Goal: Task Accomplishment & Management: Manage account settings

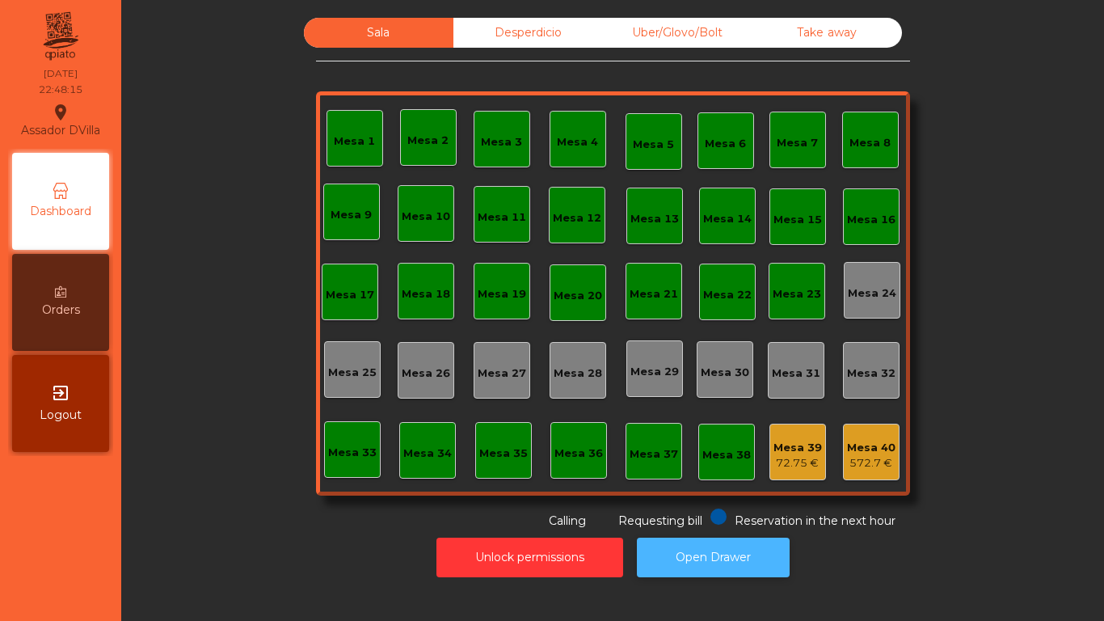
click at [696, 557] on button "Open Drawer" at bounding box center [713, 557] width 153 height 40
click at [692, 547] on button "Open Drawer" at bounding box center [713, 557] width 153 height 40
click at [729, 562] on button "Open Drawer" at bounding box center [713, 557] width 153 height 40
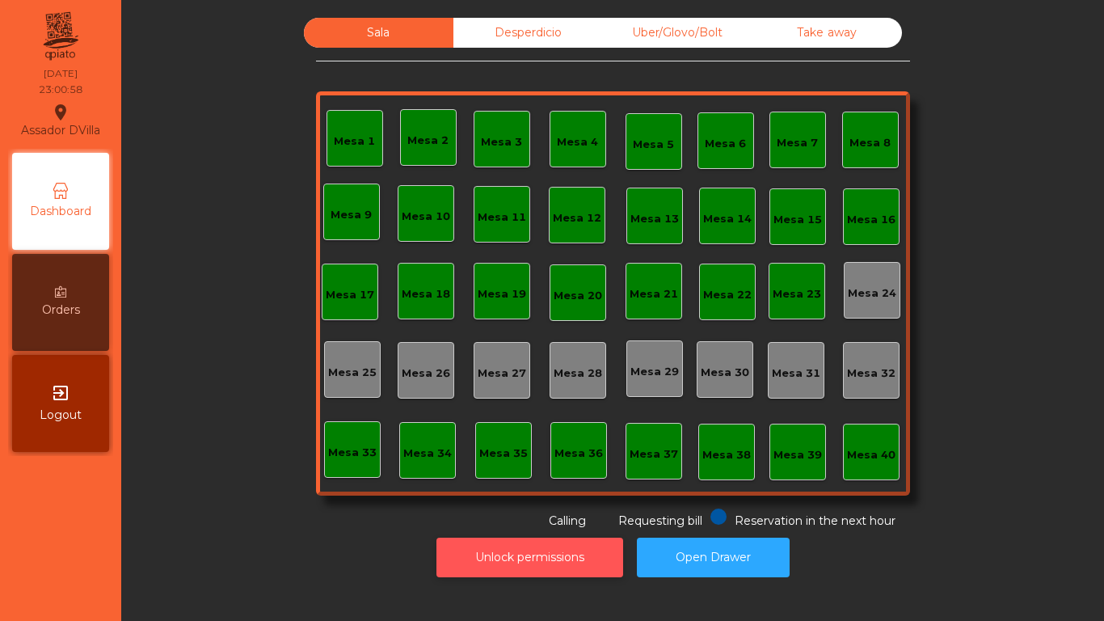
click at [453, 556] on button "Unlock permissions" at bounding box center [529, 557] width 187 height 40
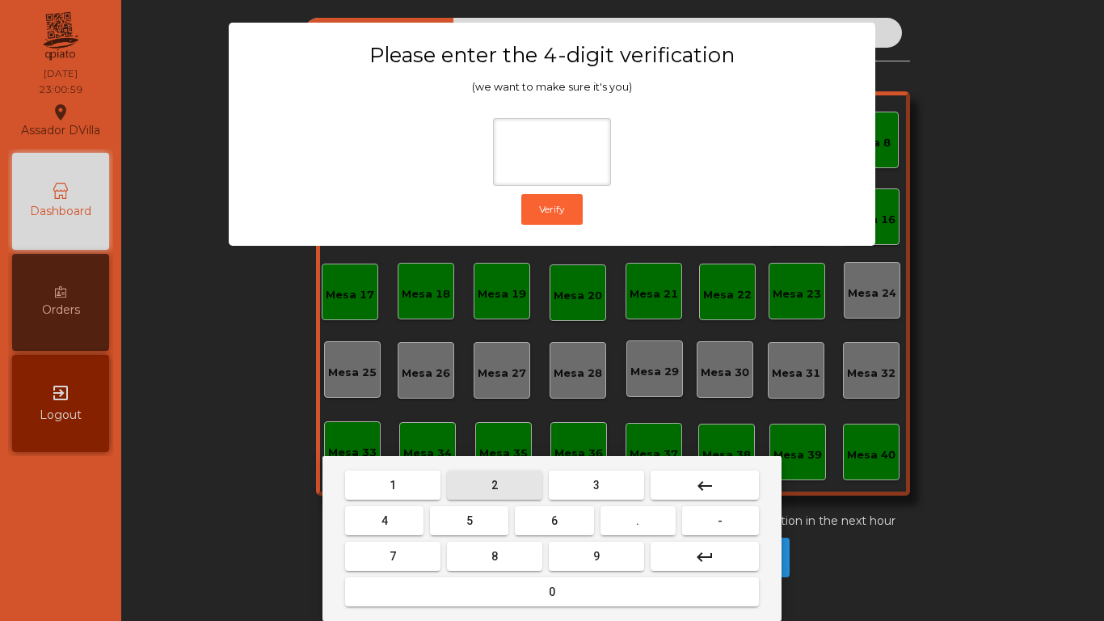
click at [498, 497] on button "2" at bounding box center [494, 484] width 95 height 29
click at [386, 497] on button "1" at bounding box center [392, 484] width 95 height 29
click at [670, 487] on button "keyboard_backspace" at bounding box center [704, 484] width 108 height 29
click at [410, 523] on button "4" at bounding box center [384, 520] width 78 height 29
drag, startPoint x: 570, startPoint y: 518, endPoint x: 593, endPoint y: 549, distance: 38.1
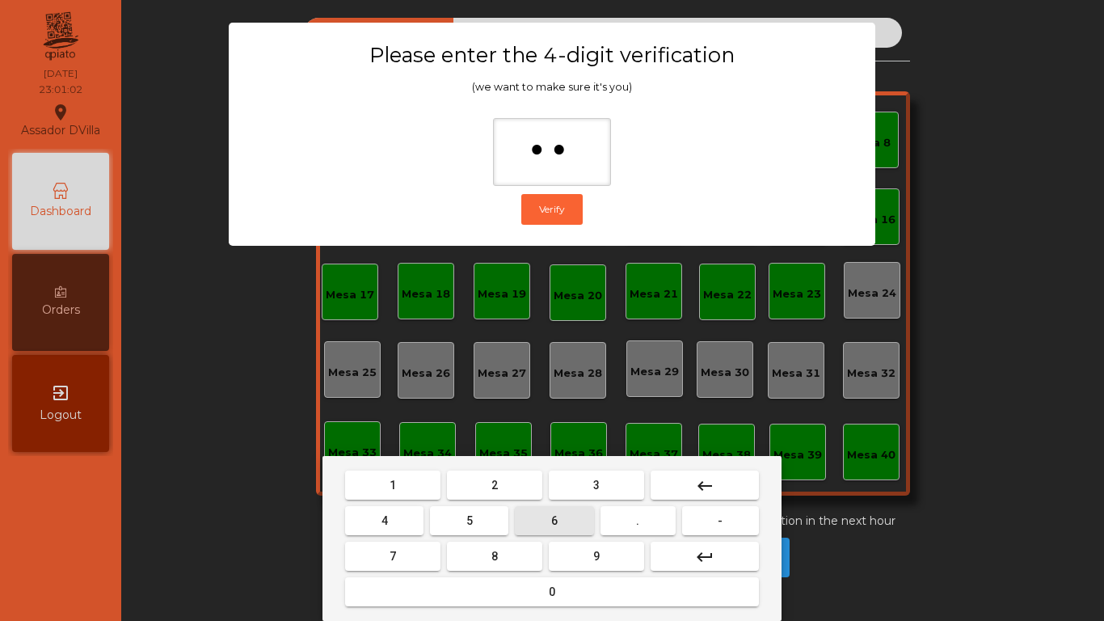
click at [570, 520] on button "6" at bounding box center [554, 520] width 78 height 29
click at [593, 549] on span "9" at bounding box center [596, 555] width 6 height 13
type input "****"
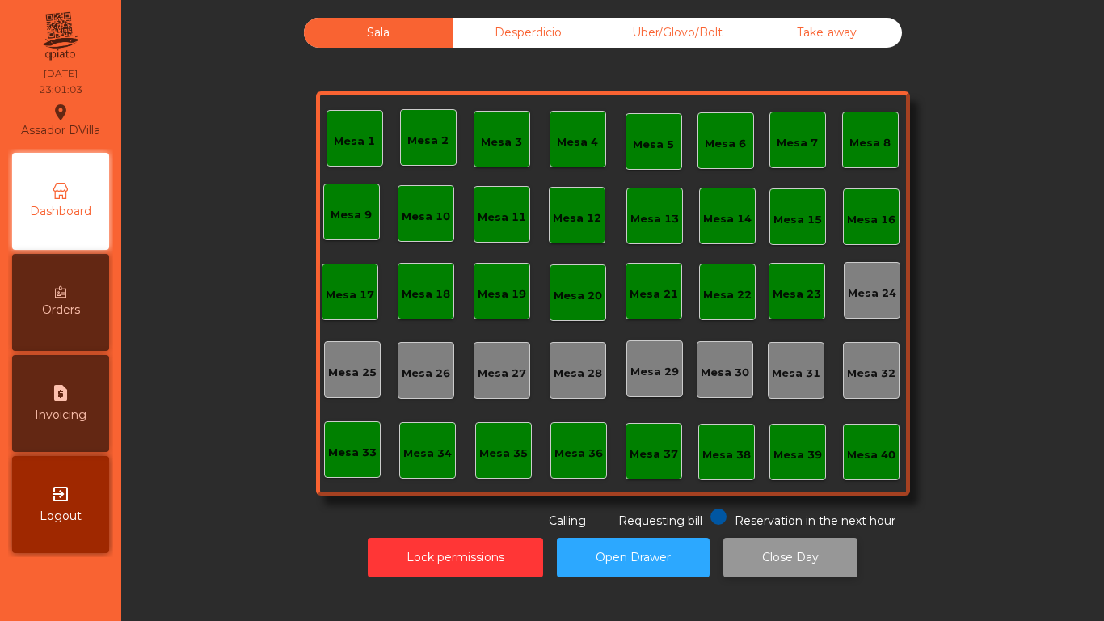
click at [785, 561] on button "Close Day" at bounding box center [790, 557] width 134 height 40
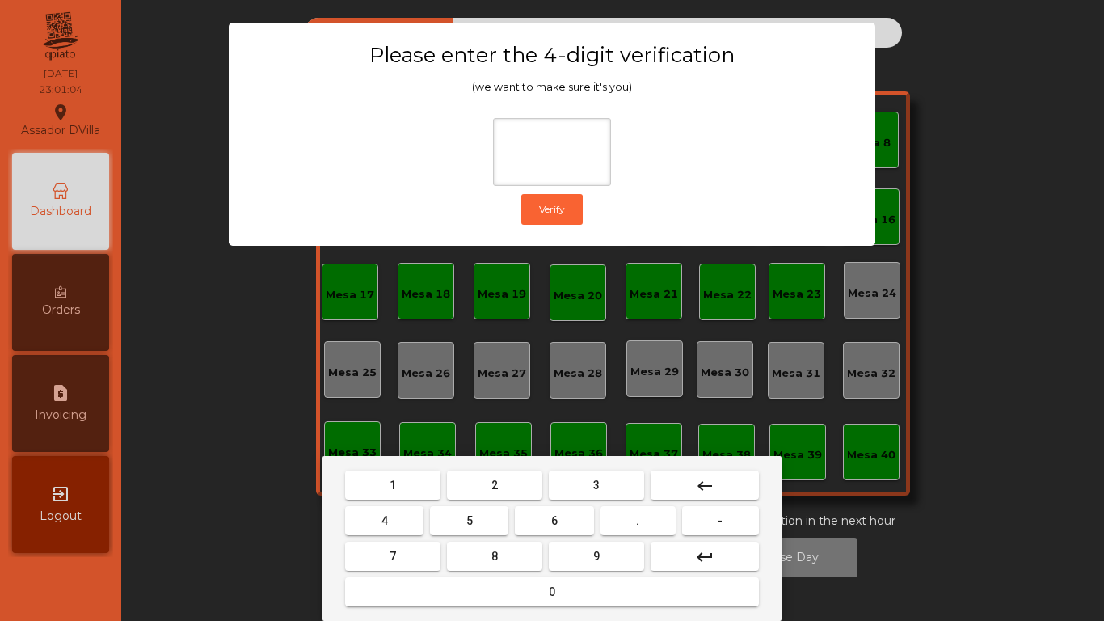
drag, startPoint x: 501, startPoint y: 486, endPoint x: 482, endPoint y: 485, distance: 19.5
click at [498, 486] on button "2" at bounding box center [494, 484] width 95 height 29
click at [390, 511] on button "4" at bounding box center [384, 520] width 78 height 29
click at [533, 507] on button "6" at bounding box center [554, 520] width 78 height 29
click at [589, 544] on button "9" at bounding box center [596, 555] width 95 height 29
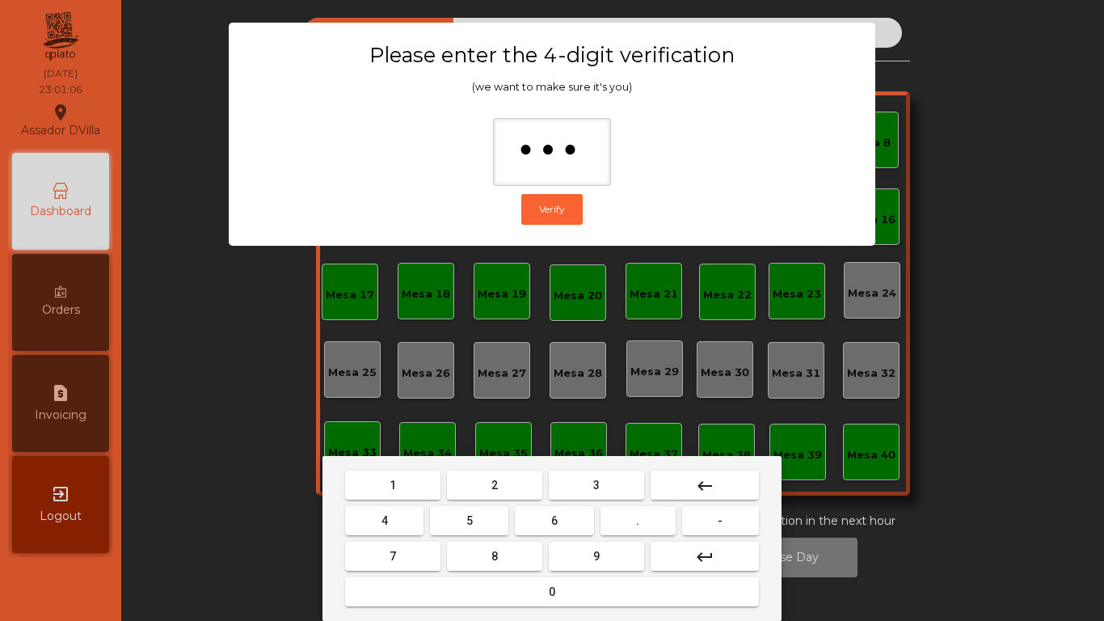
type input "****"
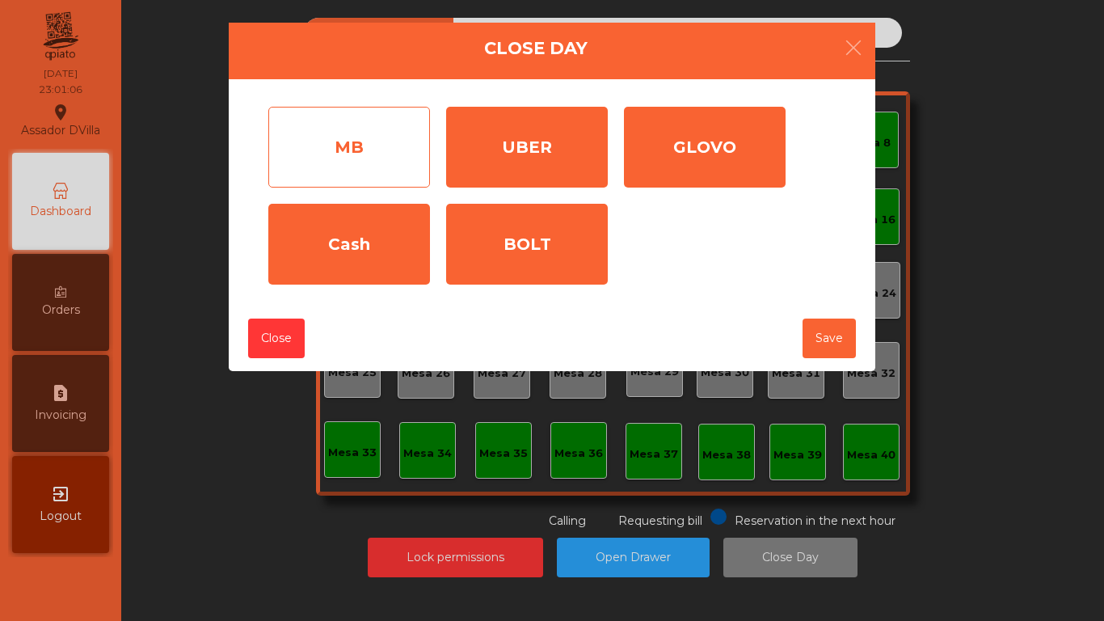
click at [334, 158] on div "MB" at bounding box center [349, 147] width 162 height 81
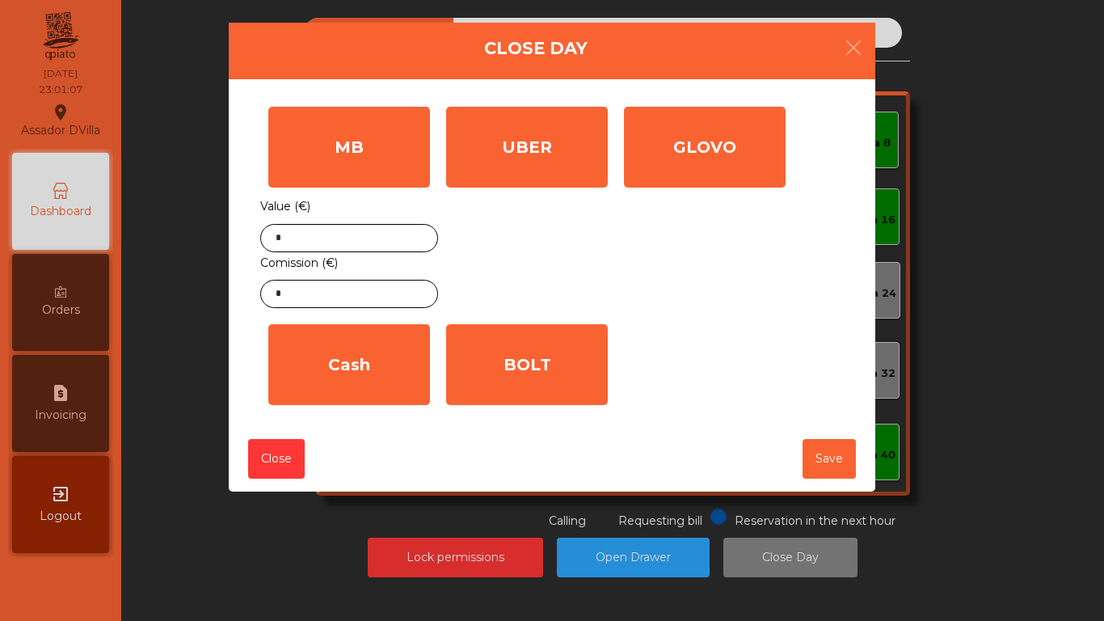
click at [614, 165] on div "UBER Value (€) *" at bounding box center [527, 207] width 178 height 217
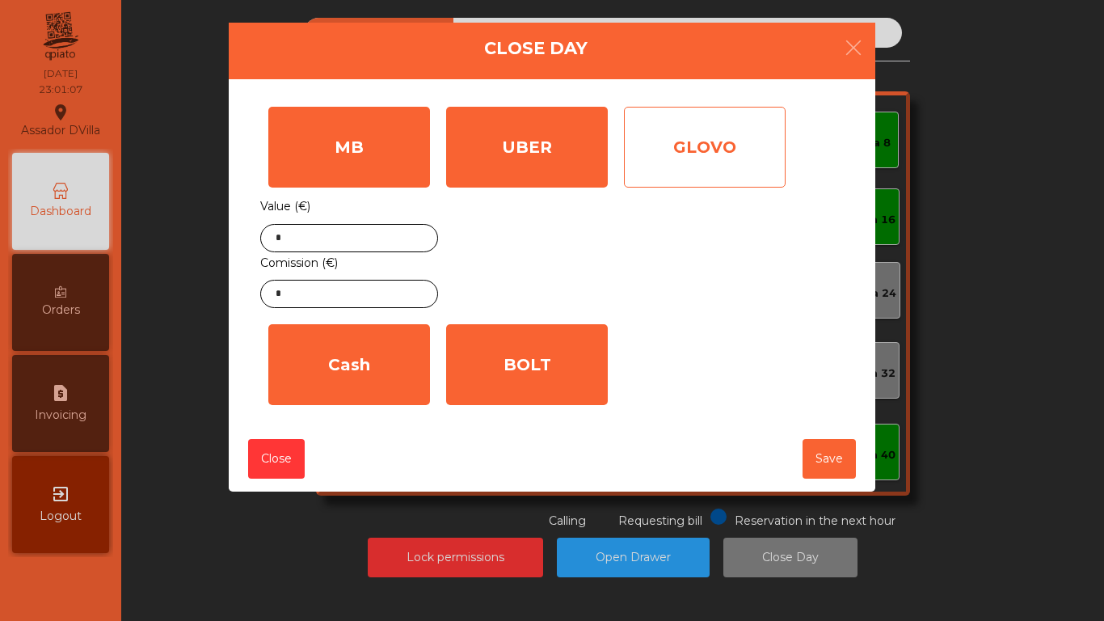
click at [691, 175] on div "GLOVO" at bounding box center [705, 147] width 162 height 81
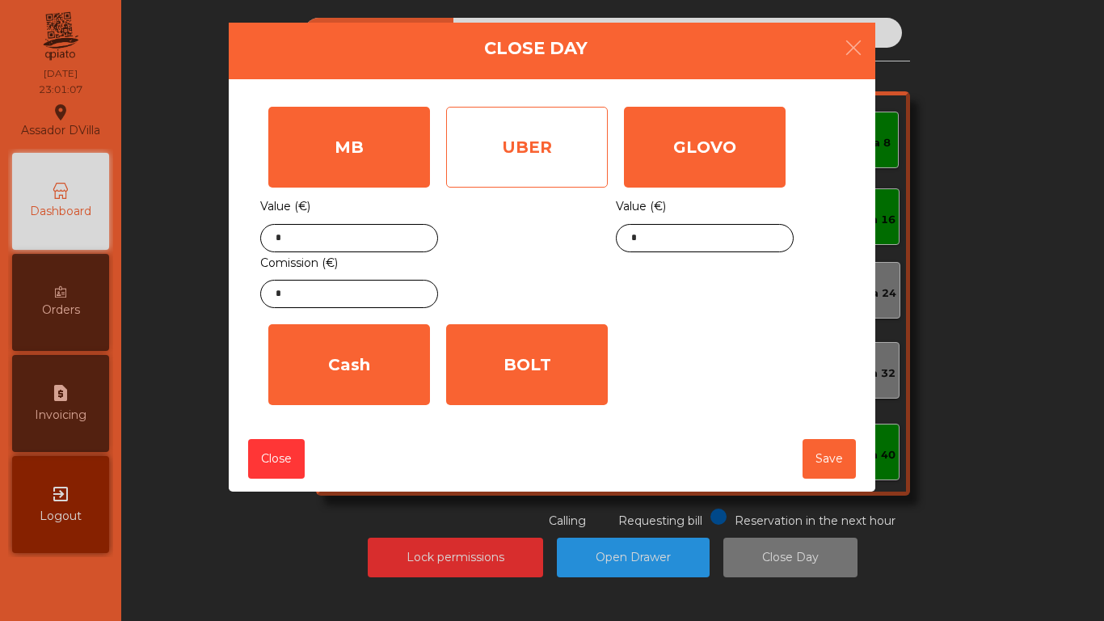
click at [524, 179] on div "UBER" at bounding box center [527, 147] width 162 height 81
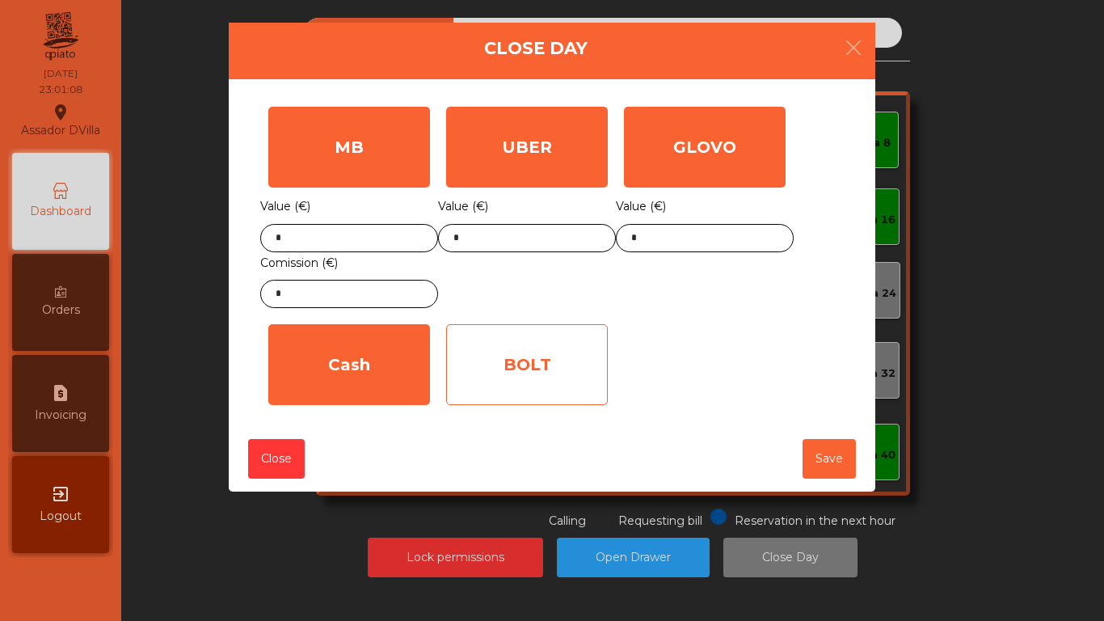
click at [528, 355] on div "BOLT" at bounding box center [527, 364] width 162 height 81
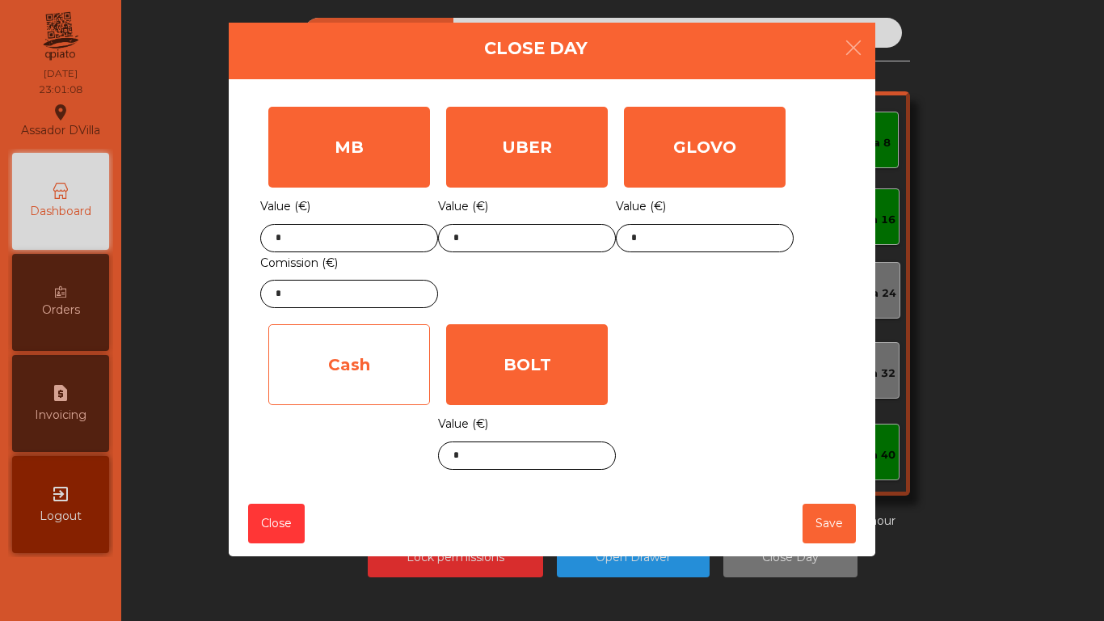
click at [391, 354] on div "Cash" at bounding box center [349, 364] width 162 height 81
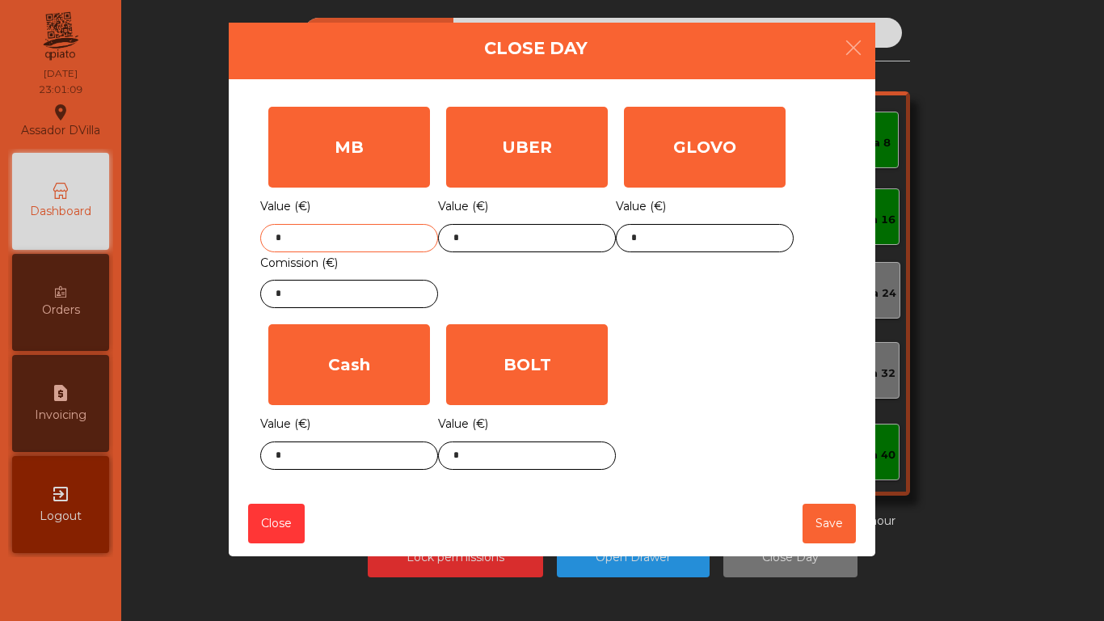
click at [408, 231] on input "*" at bounding box center [349, 238] width 178 height 28
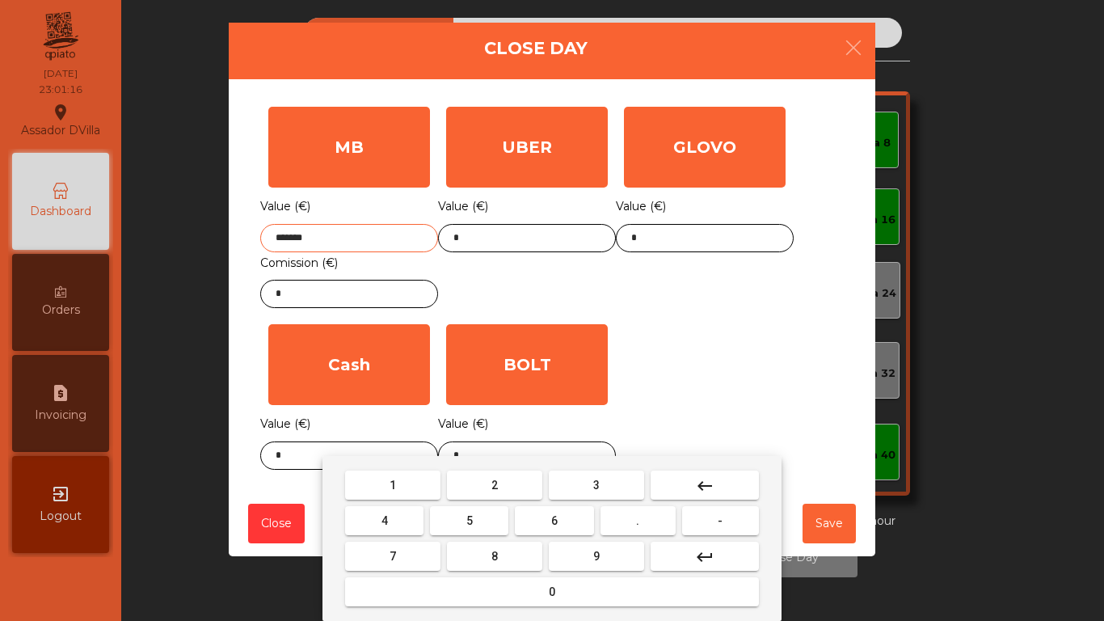
type input "*******"
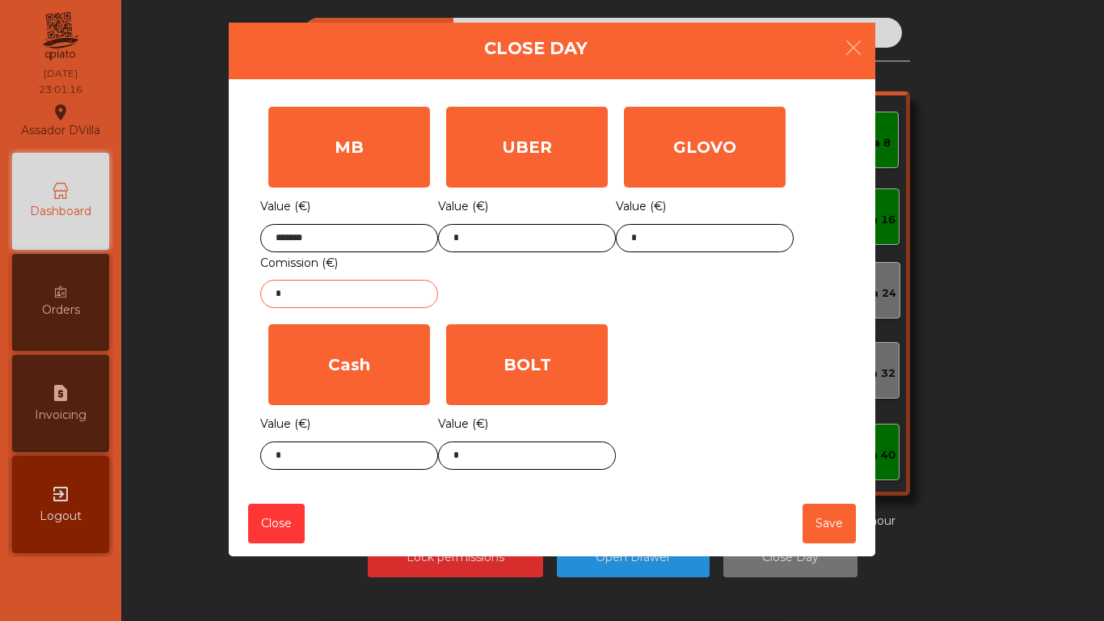
click at [356, 300] on input "*" at bounding box center [349, 294] width 178 height 28
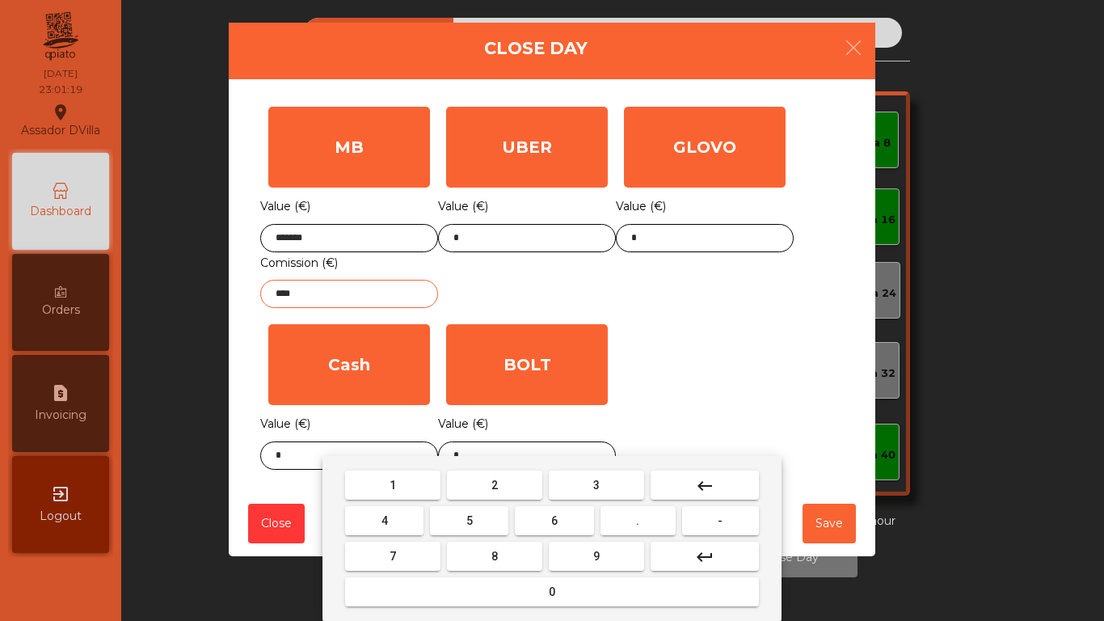
type input "****"
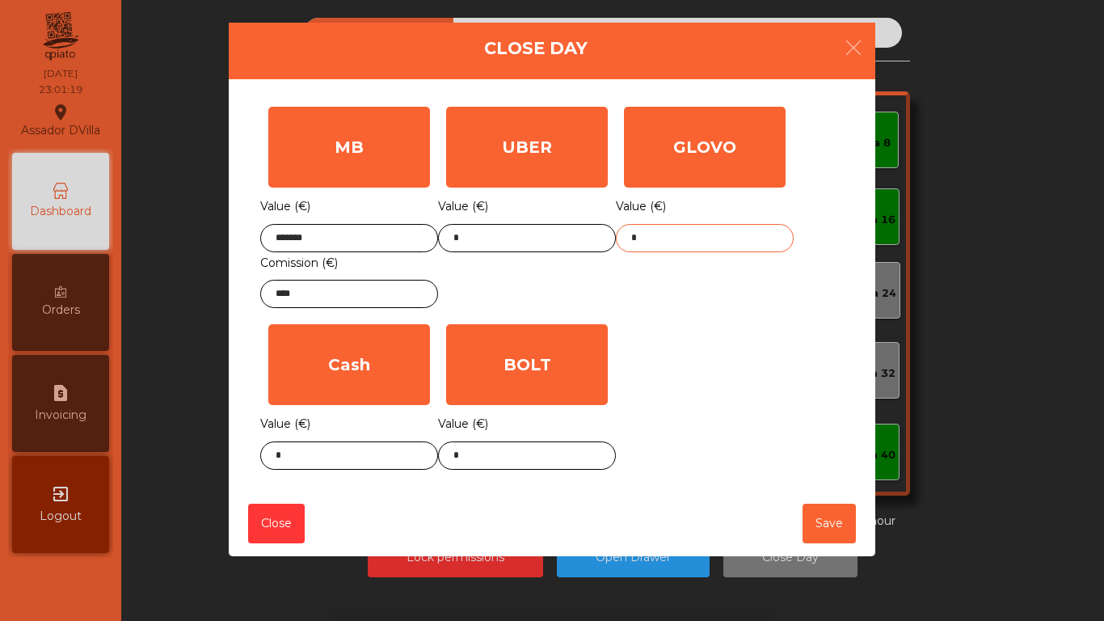
click at [645, 246] on input "*" at bounding box center [705, 238] width 178 height 28
click at [596, 304] on div "UBER Value (€) *" at bounding box center [527, 207] width 178 height 217
click at [523, 460] on body "Assador DVilla location_on [DATE] 23:01:22 Dashboard Orders request_page Invoic…" at bounding box center [552, 310] width 1104 height 621
click at [523, 460] on div "1 2 3 keyboard_backspace 4 5 6 . - 7 8 9 keyboard_return 0" at bounding box center [552, 538] width 1104 height 165
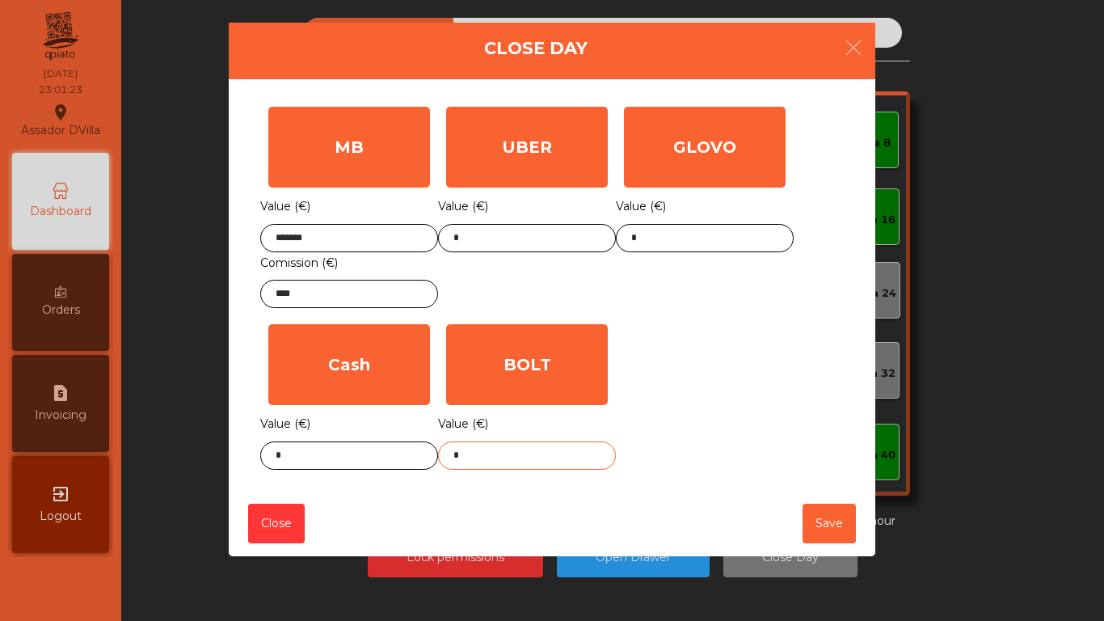
click at [524, 458] on body "Assador DVilla location_on [DATE] 23:01:23 Dashboard Orders request_page Invoic…" at bounding box center [552, 310] width 1104 height 621
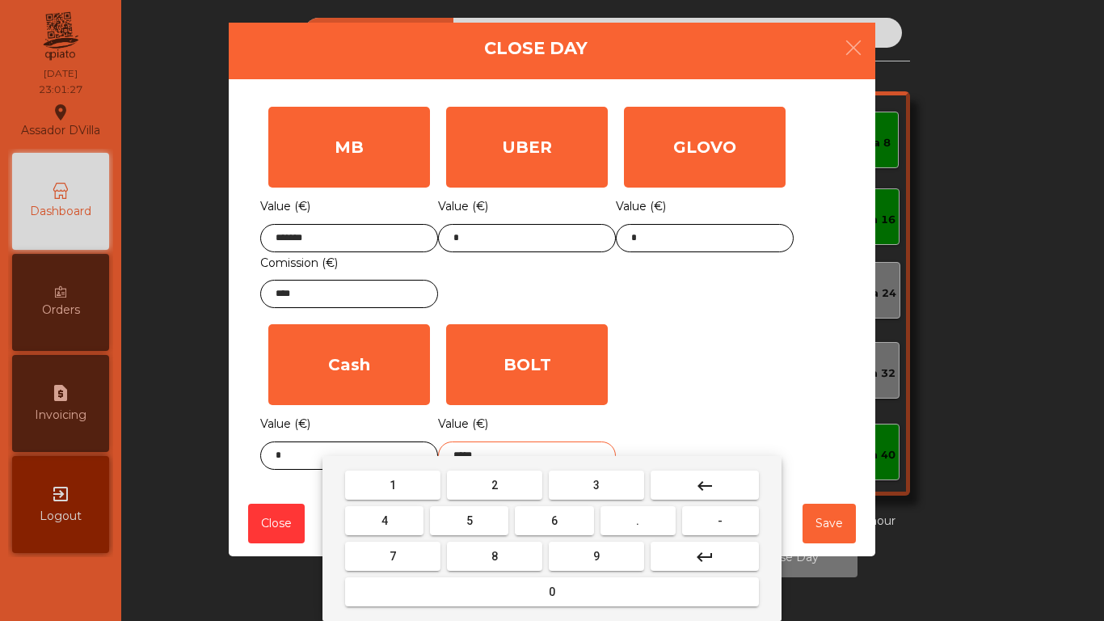
type input "*****"
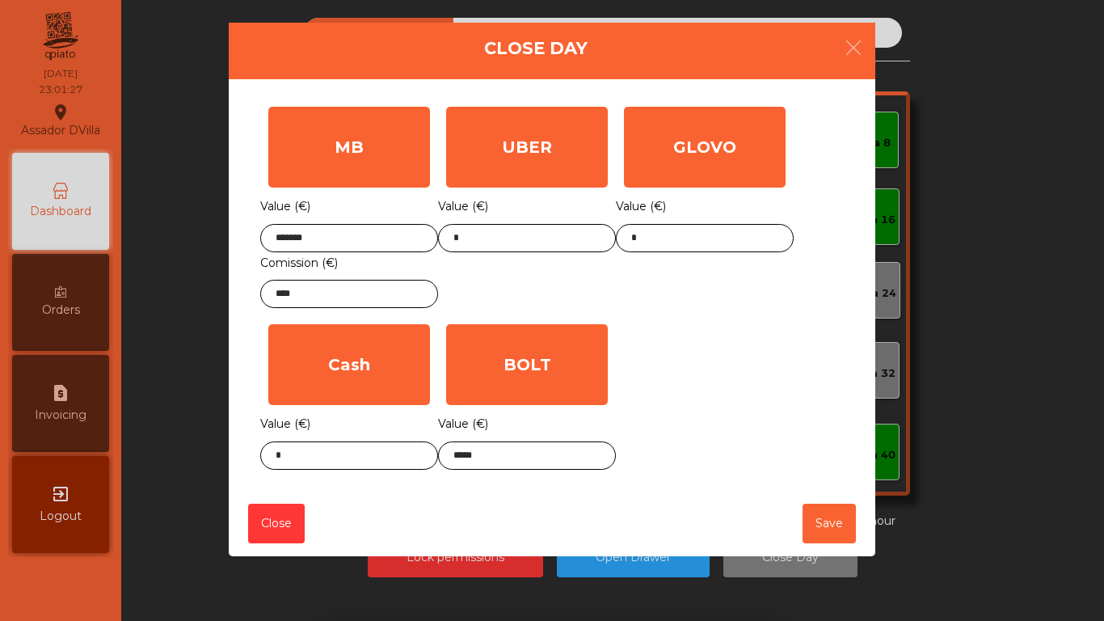
click at [806, 402] on div "MB Value (€) ******* Comission (€) **** UBER Value (€) * GLOVO Value (€) * Cash…" at bounding box center [551, 288] width 583 height 379
click at [364, 461] on body "Assador DVilla location_on [DATE] 23:01:28 Dashboard Orders request_page Invoic…" at bounding box center [552, 310] width 1104 height 621
click at [364, 461] on div "1 2 3 keyboard_backspace 4 5 6 . - 7 8 9 keyboard_return 0" at bounding box center [552, 538] width 1104 height 165
click at [363, 458] on body "Assador DVilla location_on [DATE] 23:01:28 Dashboard Orders request_page Invoic…" at bounding box center [552, 310] width 1104 height 621
click at [363, 458] on div "1 2 3 keyboard_backspace 4 5 6 . - 7 8 9 keyboard_return 0" at bounding box center [552, 538] width 1104 height 165
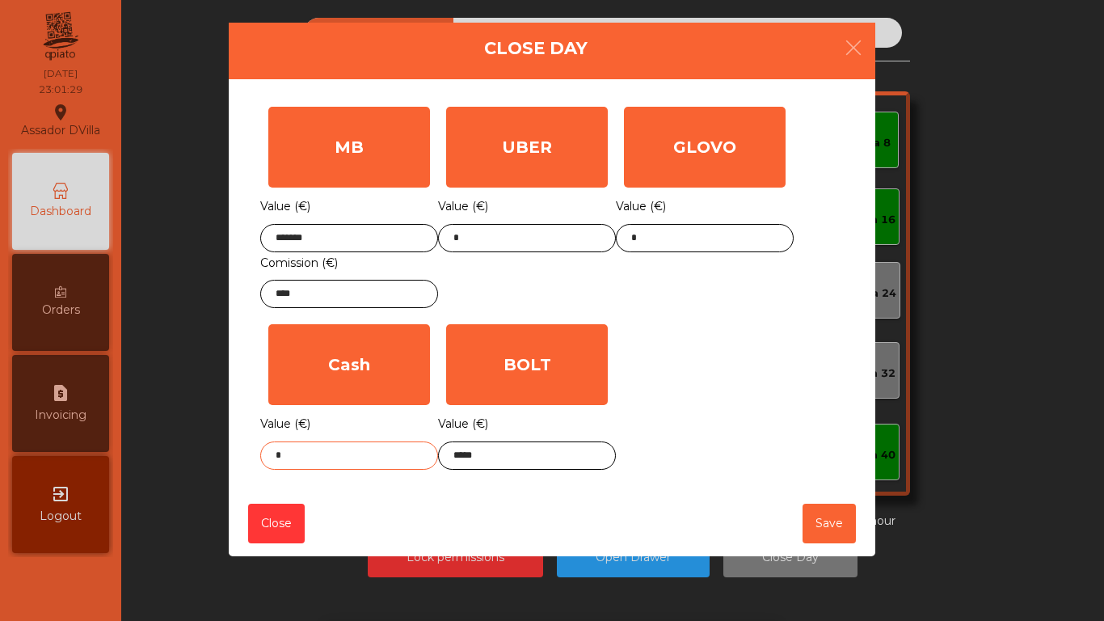
click at [359, 454] on input "*" at bounding box center [349, 455] width 178 height 28
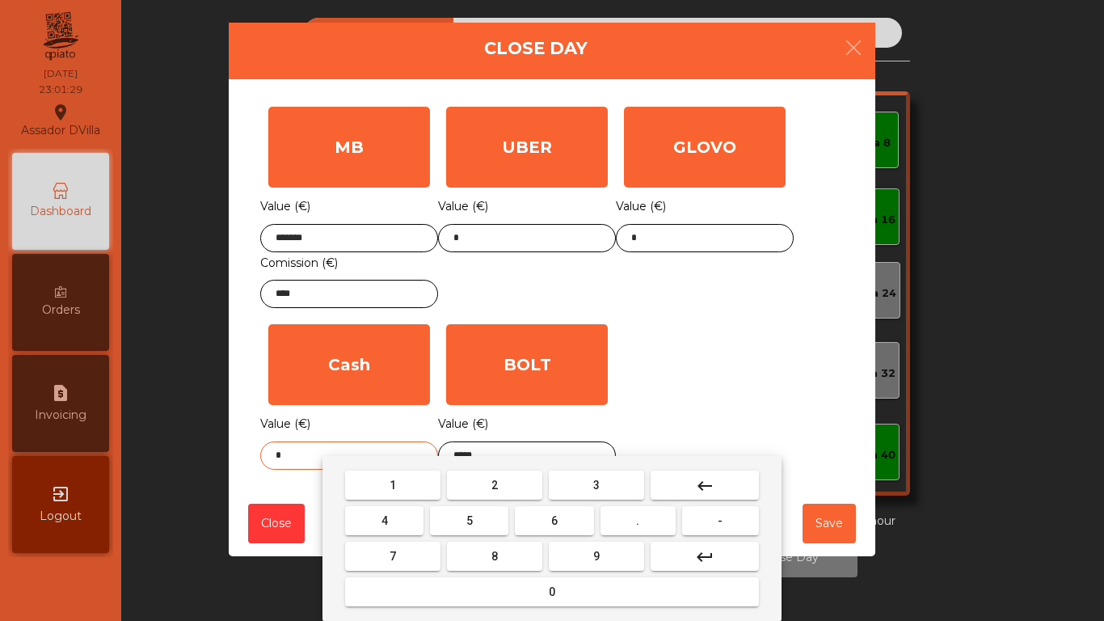
click at [358, 453] on input "*" at bounding box center [349, 455] width 178 height 28
type input "****"
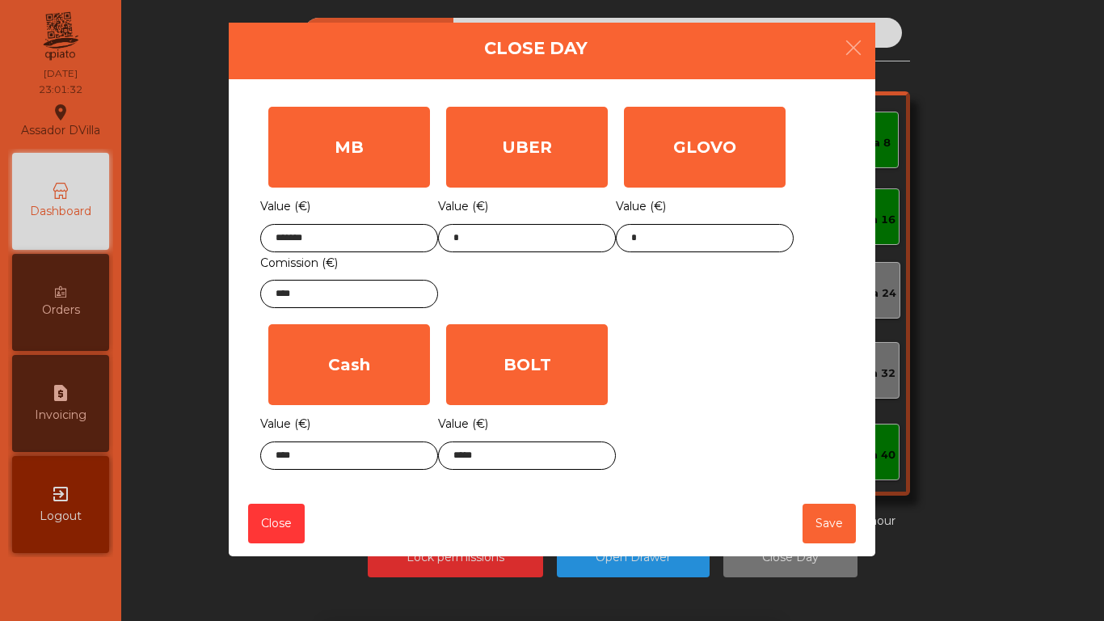
click at [642, 334] on div "MB Value (€) ******* Comission (€) **** UBER Value (€) * GLOVO Value (€) * Cash…" at bounding box center [551, 288] width 583 height 379
click at [831, 519] on button "Save" at bounding box center [828, 523] width 53 height 40
